Goal: Task Accomplishment & Management: Use online tool/utility

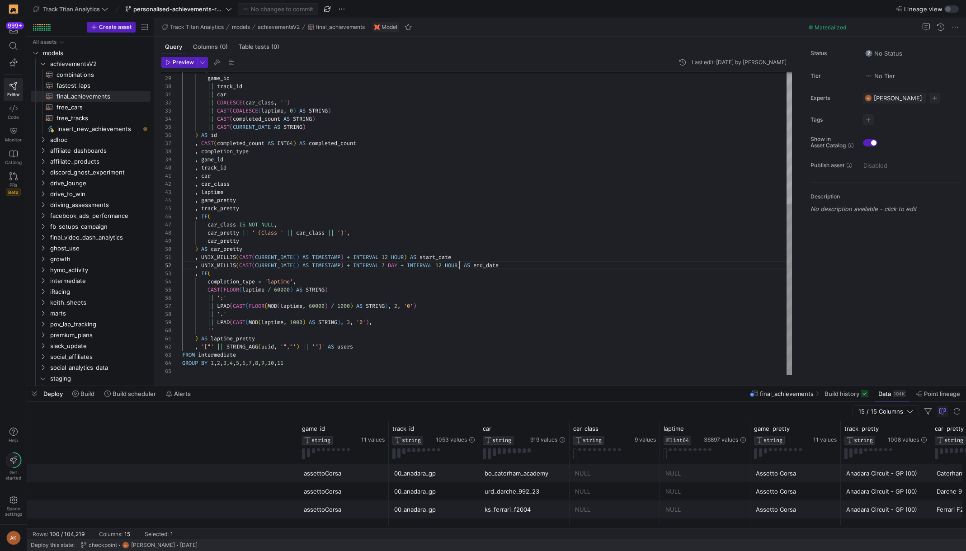
click at [459, 268] on div "MD5 ( game_id || track_id || car || COALESCE ( car_class , '' ) || CAST ( COALE…" at bounding box center [487, 107] width 611 height 536
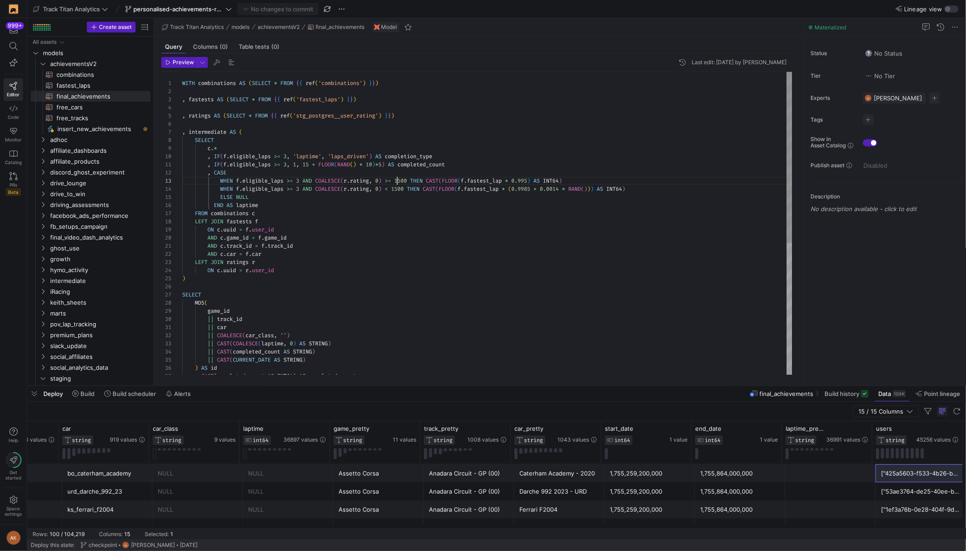
click at [398, 180] on div "MD5 ( game_id || track_id || car || COALESCE ( car_class , '' ) || CAST ( COALE…" at bounding box center [487, 340] width 611 height 536
click at [394, 187] on div "MD5 ( game_id || track_id || car || COALESCE ( car_class , '' ) || CAST ( COALE…" at bounding box center [487, 340] width 611 height 536
type textarea ", IF(f.eligible_laps >= 3, 1, 15 + FLOOR(RAND() * 10)*5) AS completed_count , C…"
